Goal: Task Accomplishment & Management: Manage account settings

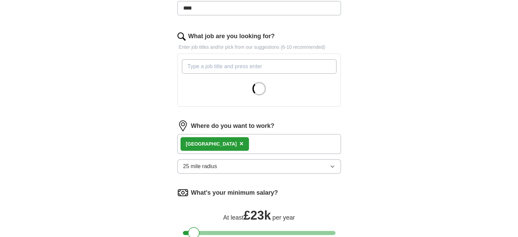
scroll to position [198, 0]
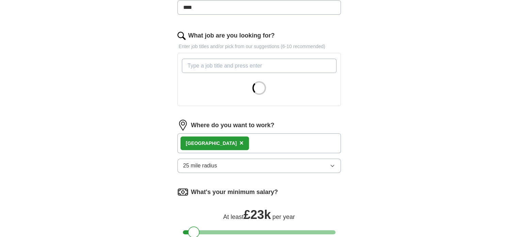
click at [266, 169] on button "25 mile radius" at bounding box center [258, 165] width 163 height 14
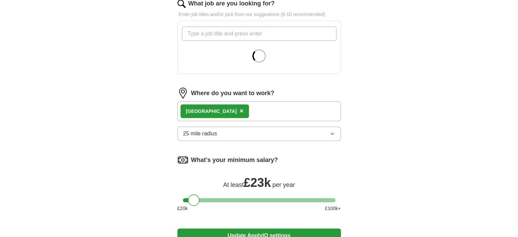
scroll to position [232, 0]
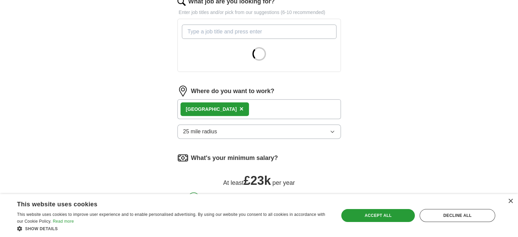
click at [246, 103] on div "London ×" at bounding box center [258, 109] width 163 height 20
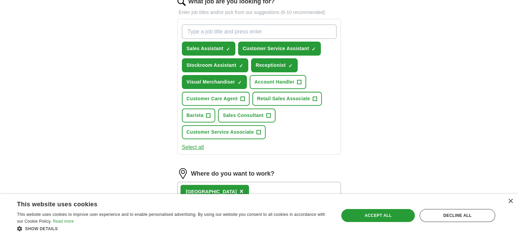
click at [236, 109] on button "Sales Consultant +" at bounding box center [246, 115] width 57 height 14
click at [0, 0] on span "×" at bounding box center [0, 0] width 0 height 0
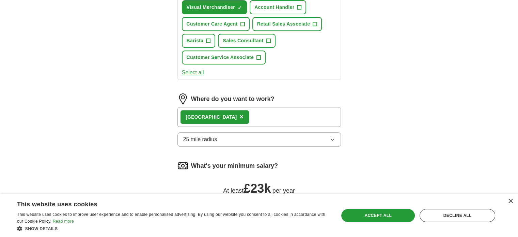
scroll to position [317, 0]
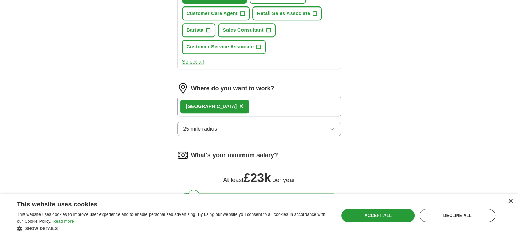
click at [240, 102] on div "London ×" at bounding box center [258, 106] width 163 height 20
click at [227, 103] on div "London ×" at bounding box center [258, 106] width 163 height 20
click at [201, 125] on span "25 mile radius" at bounding box center [200, 129] width 34 height 8
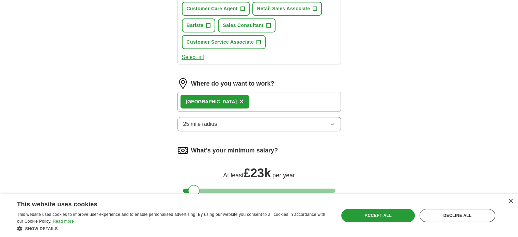
click at [276, 121] on button "25 mile radius" at bounding box center [258, 124] width 163 height 14
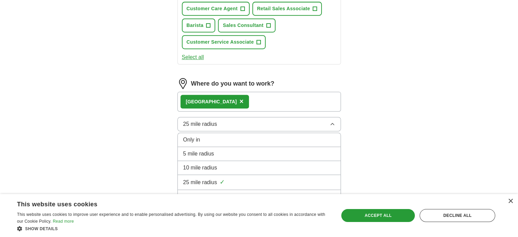
click at [212, 138] on div "Only in" at bounding box center [259, 140] width 152 height 8
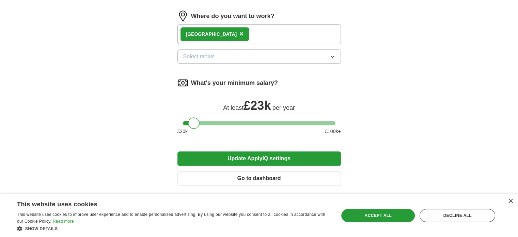
scroll to position [421, 0]
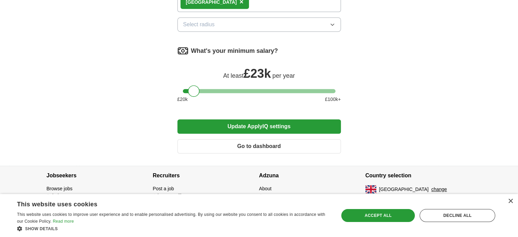
click at [265, 125] on button "Update ApplyIQ settings" at bounding box center [258, 126] width 163 height 14
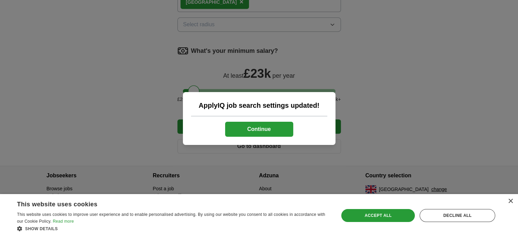
click at [272, 131] on button "Continue" at bounding box center [259, 129] width 68 height 15
